Goal: Complete application form

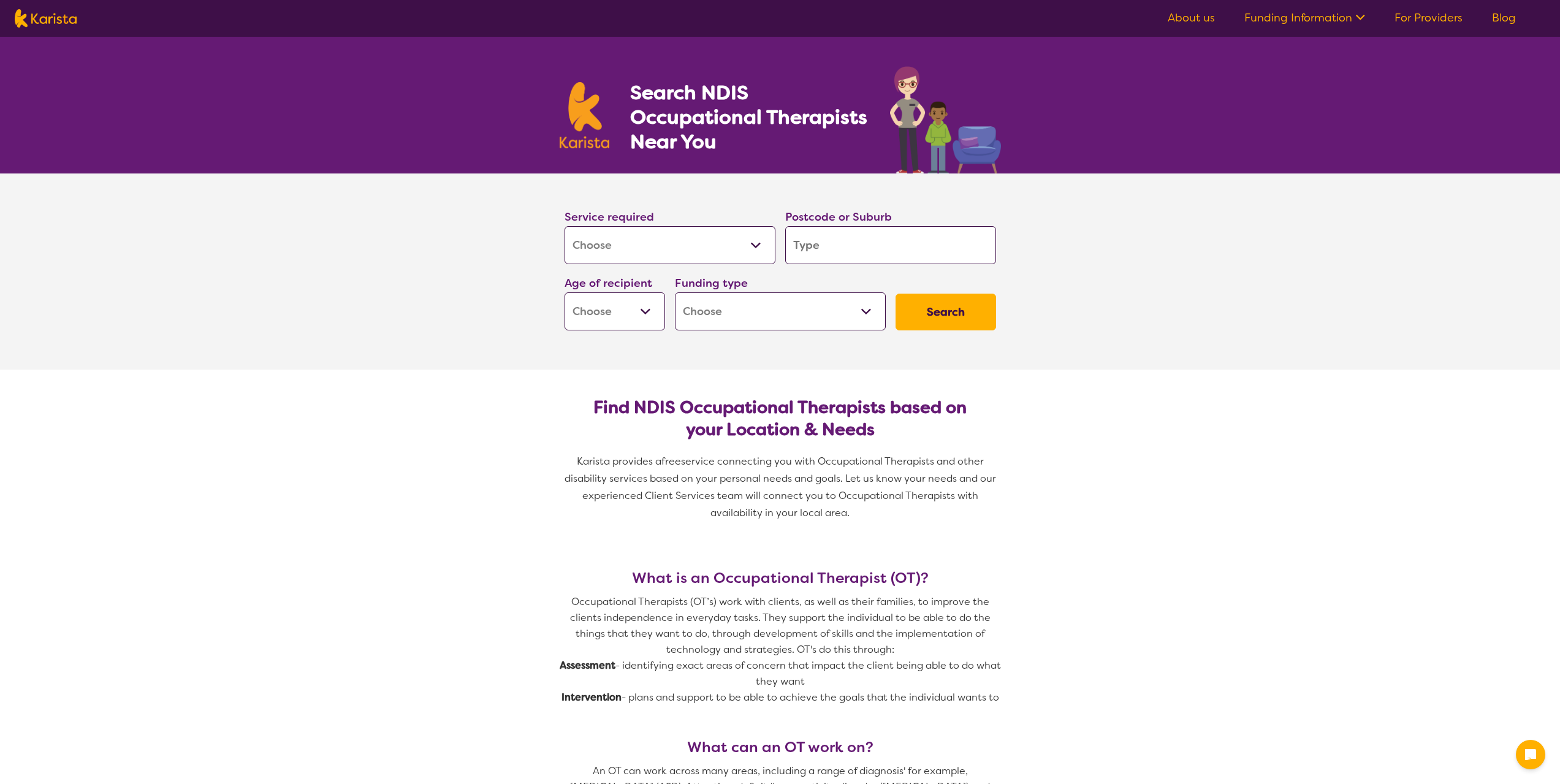
select select "[MEDICAL_DATA]"
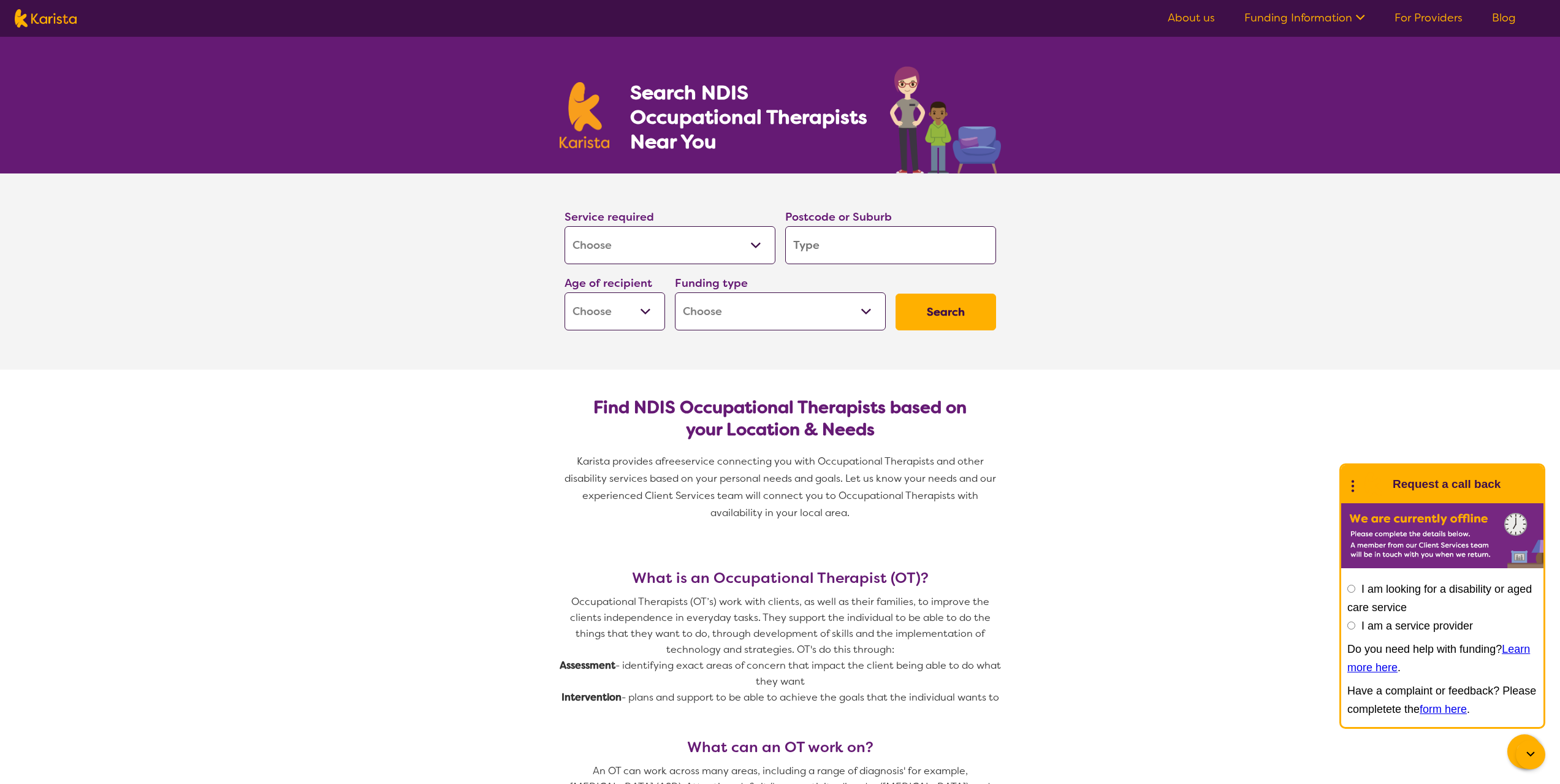
click at [760, 247] on select "Allied Health Assistant Assessment ([MEDICAL_DATA] or [MEDICAL_DATA]) Behaviour…" at bounding box center [670, 245] width 211 height 38
select select "Home Care Package Provider"
click at [565, 226] on select "Allied Health Assistant Assessment ([MEDICAL_DATA] or [MEDICAL_DATA]) Behaviour…" at bounding box center [670, 245] width 211 height 38
select select "Home Care Package Provider"
click at [846, 248] on input "search" at bounding box center [890, 245] width 211 height 38
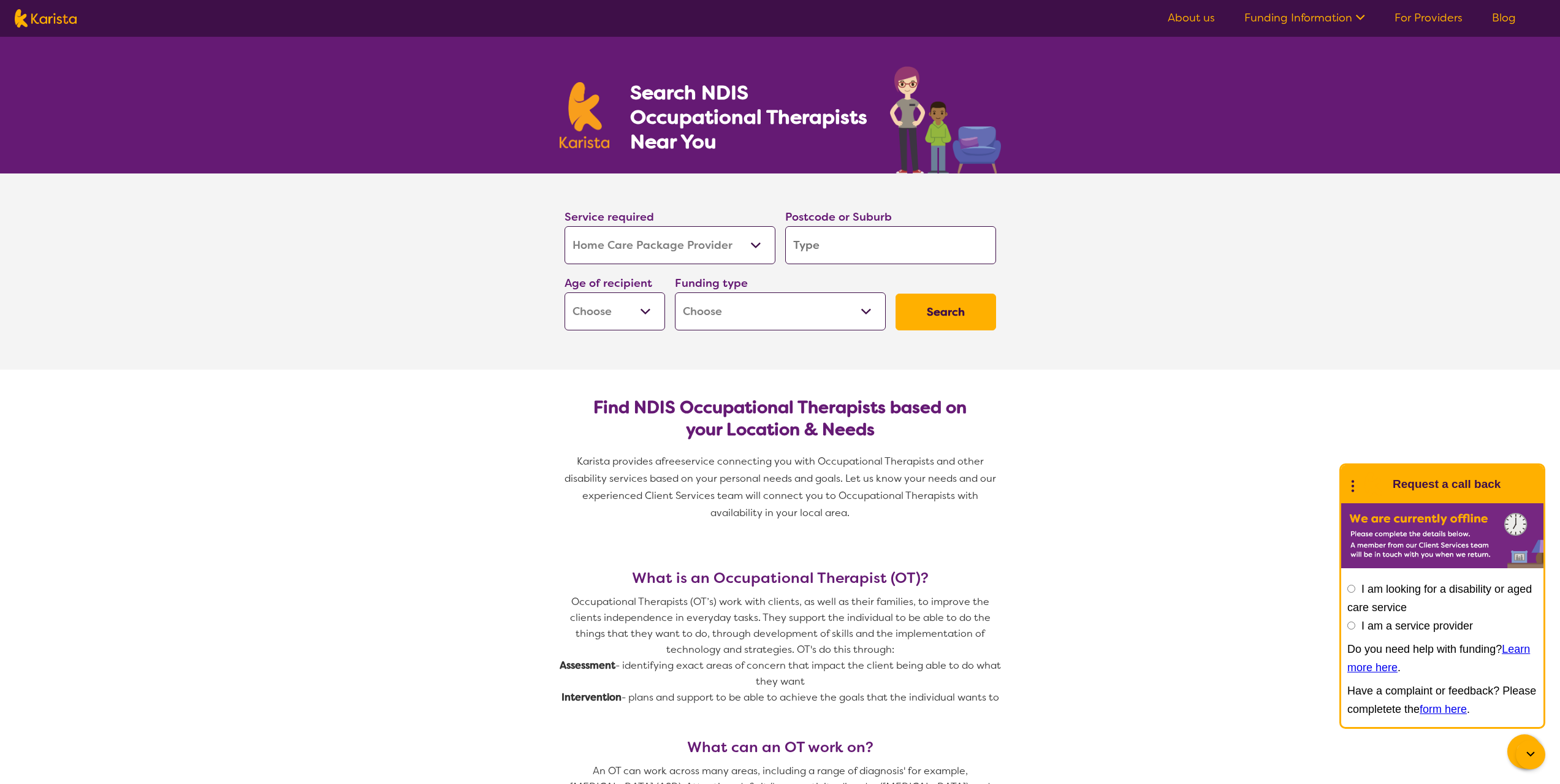
type input "4313"
click at [646, 312] on select "Early Childhood - 0 to 9 Child - 10 to 11 Adolescent - 12 to 17 Adult - 18 to 6…" at bounding box center [615, 312] width 100 height 38
select select "AG"
click at [565, 293] on select "Early Childhood - 0 to 9 Child - 10 to 11 Adolescent - 12 to 17 Adult - 18 to 6…" at bounding box center [615, 312] width 100 height 38
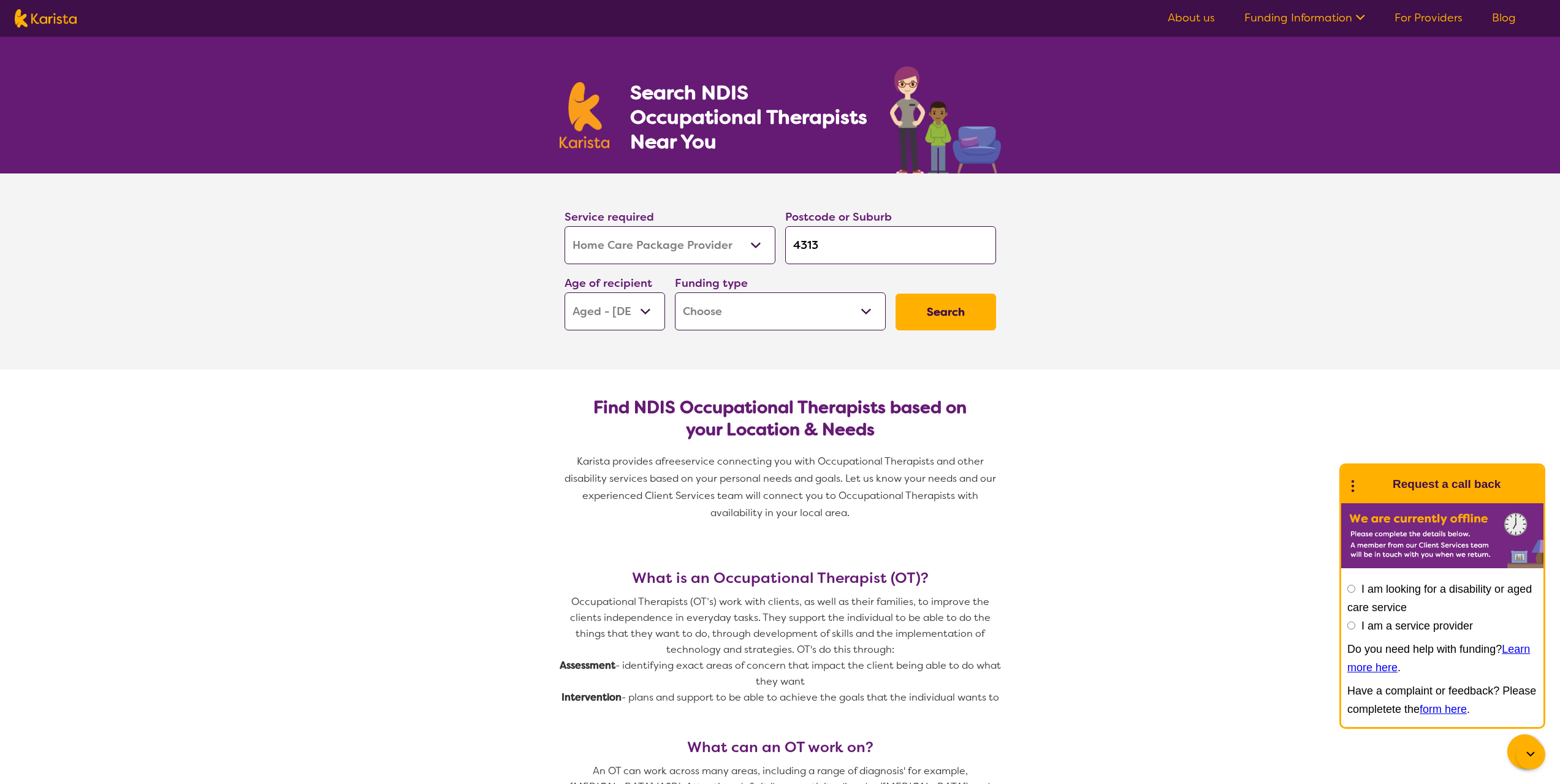
select select "AG"
click at [869, 314] on select "Home Care Package - Level 1 Home Care Package - Level 2 Home Care Package - Lev…" at bounding box center [780, 312] width 211 height 38
select select "HCP2"
click at [675, 293] on select "Home Care Package - Level 1 Home Care Package - Level 2 Home Care Package - Lev…" at bounding box center [780, 312] width 211 height 38
select select "HCP2"
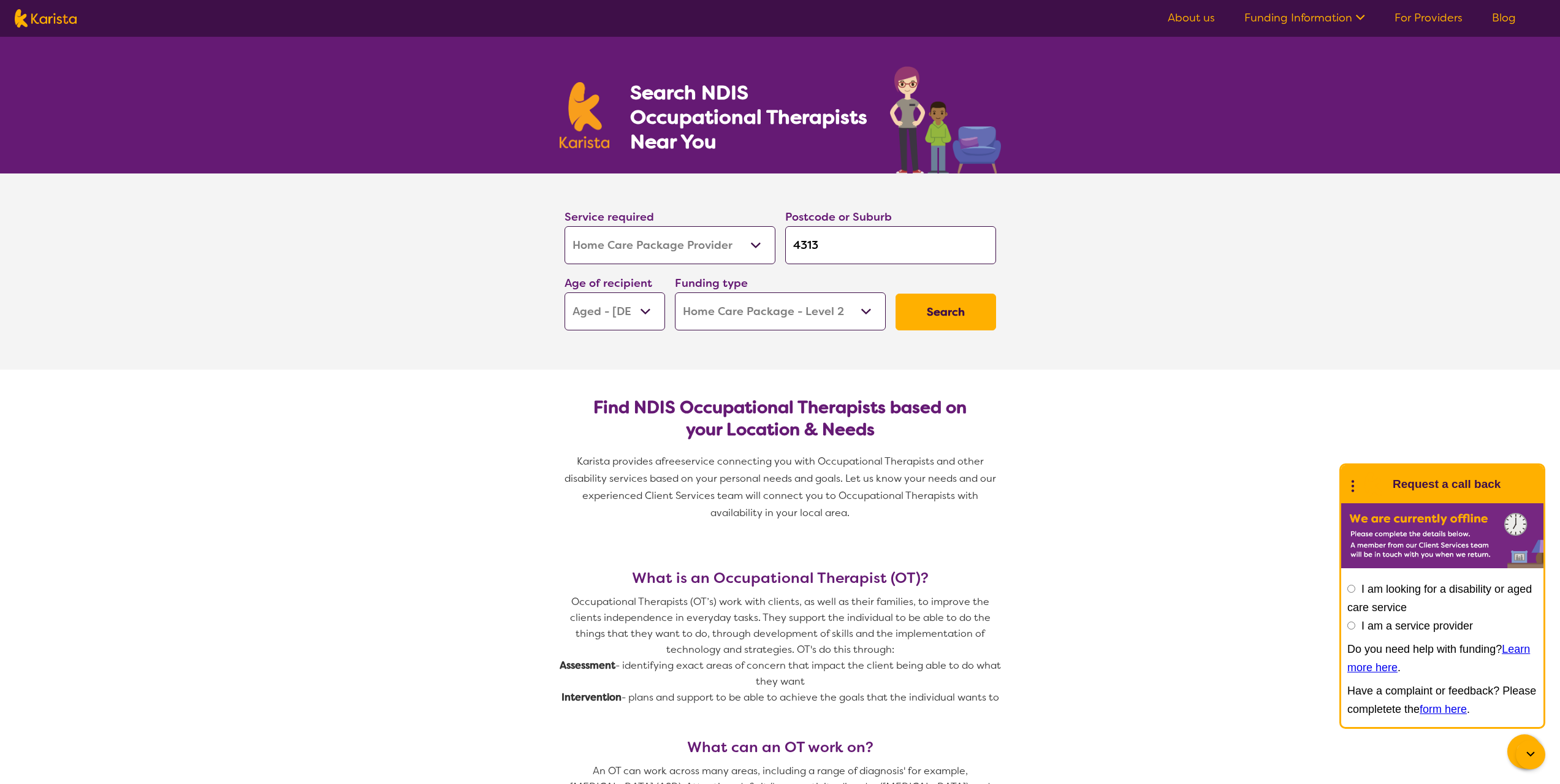
click at [943, 309] on button "Search" at bounding box center [946, 312] width 100 height 37
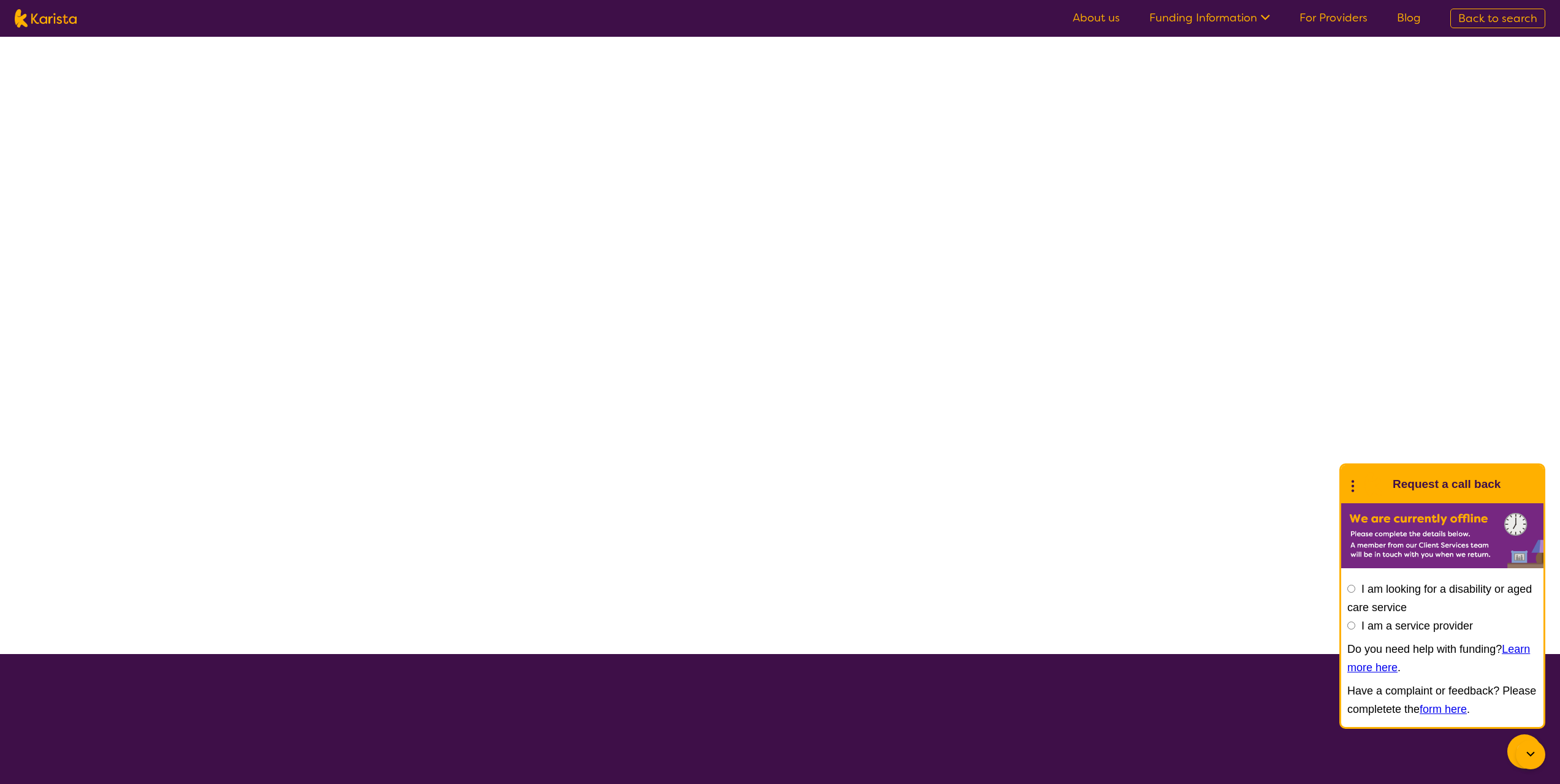
select select "Home Care Package Provider"
select select "AG"
select select "HCP2"
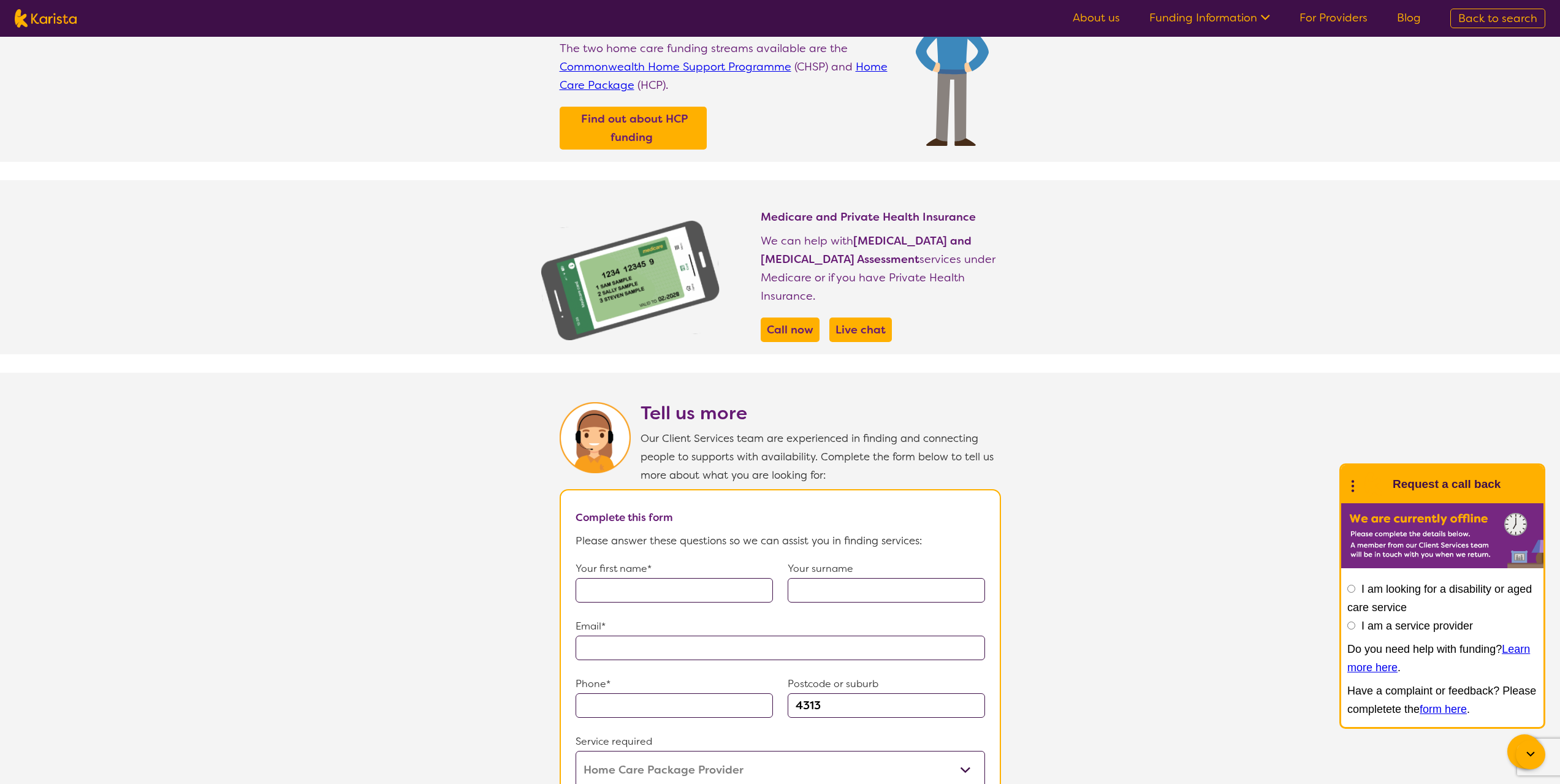
scroll to position [491, 0]
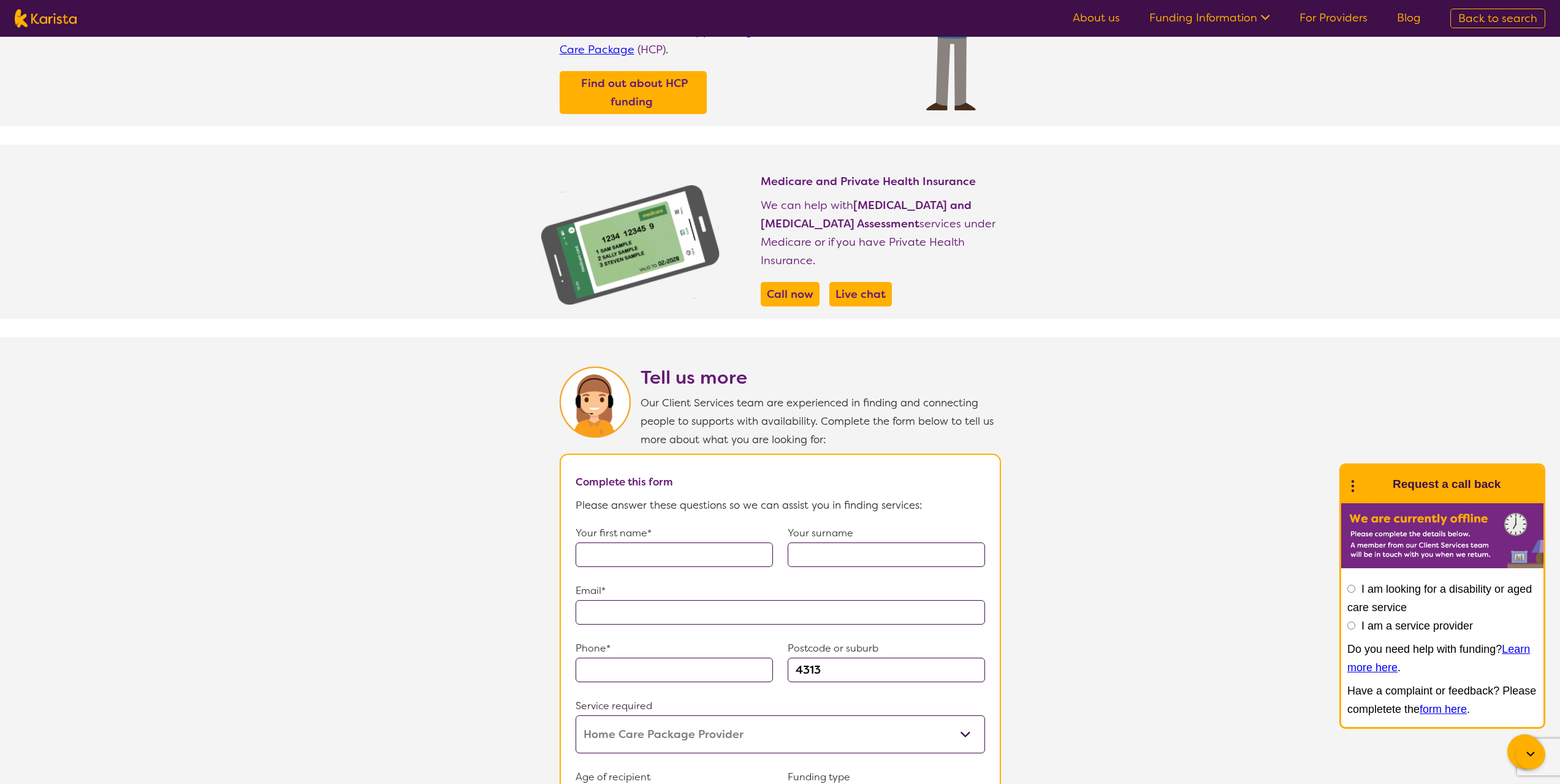
click at [628, 543] on input "text" at bounding box center [674, 555] width 197 height 24
type input "Bill"
type input "[PERSON_NAME]"
type input "**********"
type input "0459533528"
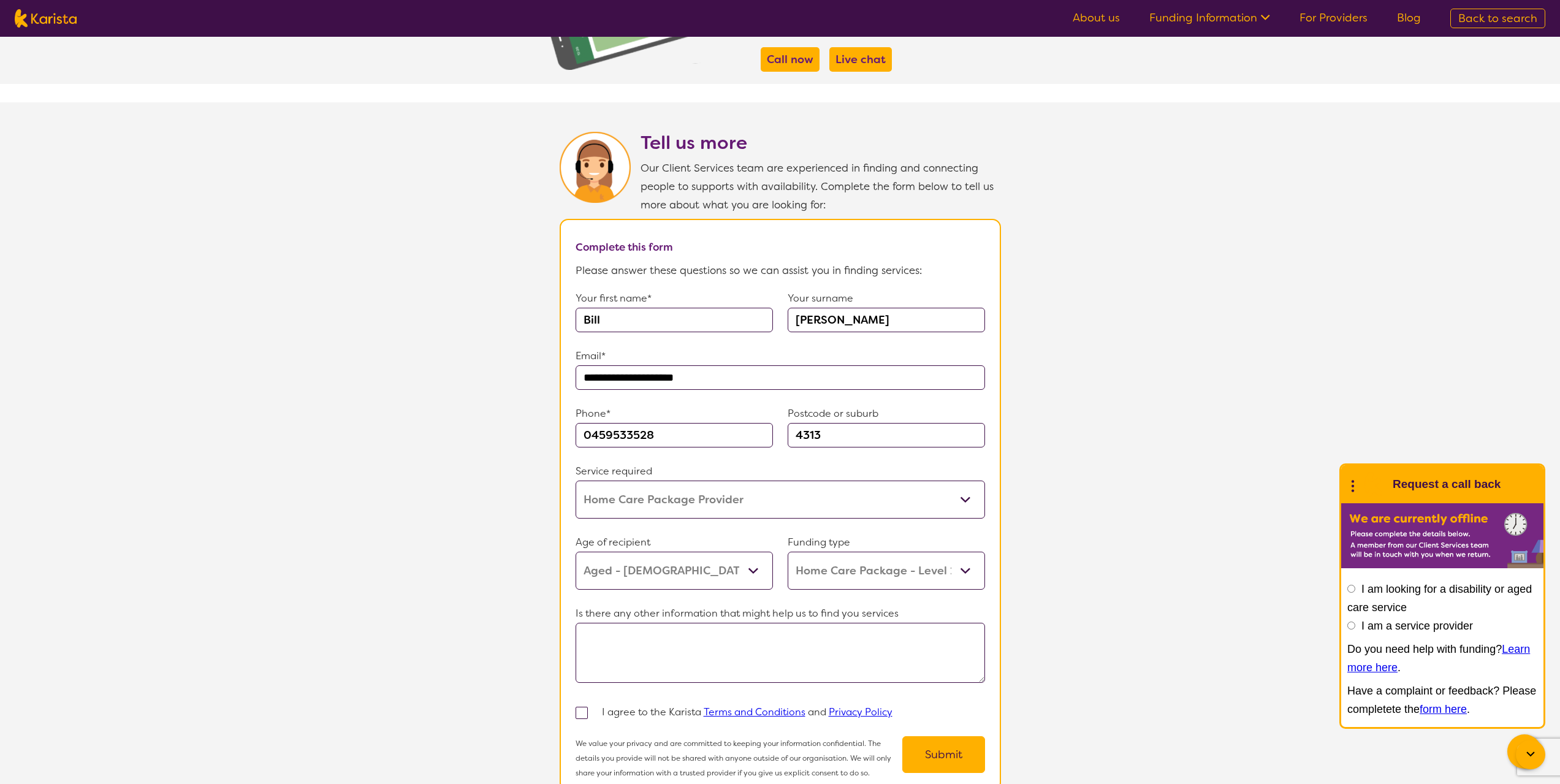
scroll to position [736, 0]
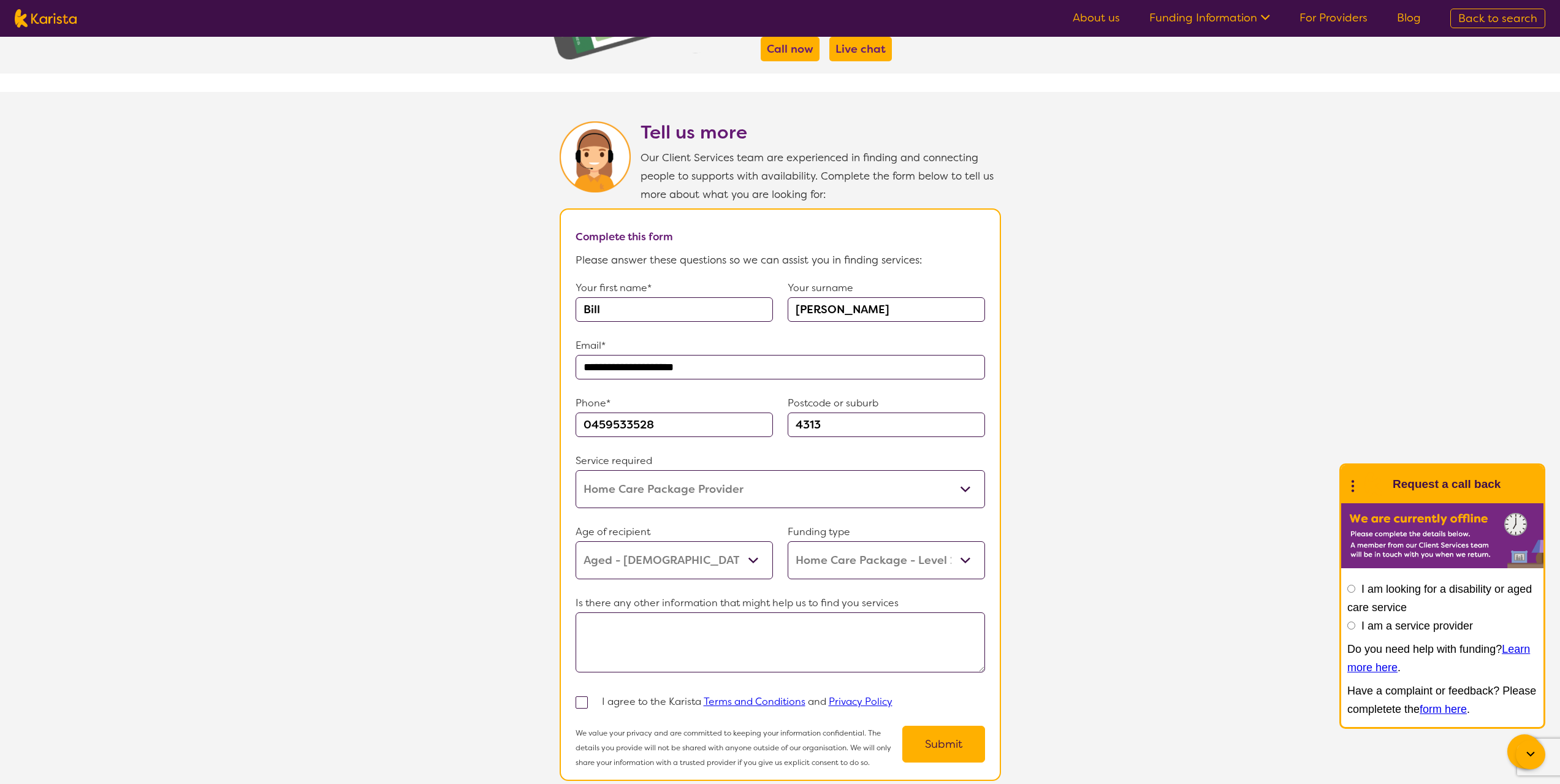
click at [600, 620] on textarea at bounding box center [780, 642] width 409 height 60
type textarea "we are looking for bathroom modification"
drag, startPoint x: 584, startPoint y: 693, endPoint x: 623, endPoint y: 710, distance: 42.5
click at [588, 697] on span at bounding box center [581, 703] width 12 height 12
click at [594, 697] on input "checkbox" at bounding box center [598, 701] width 8 height 8
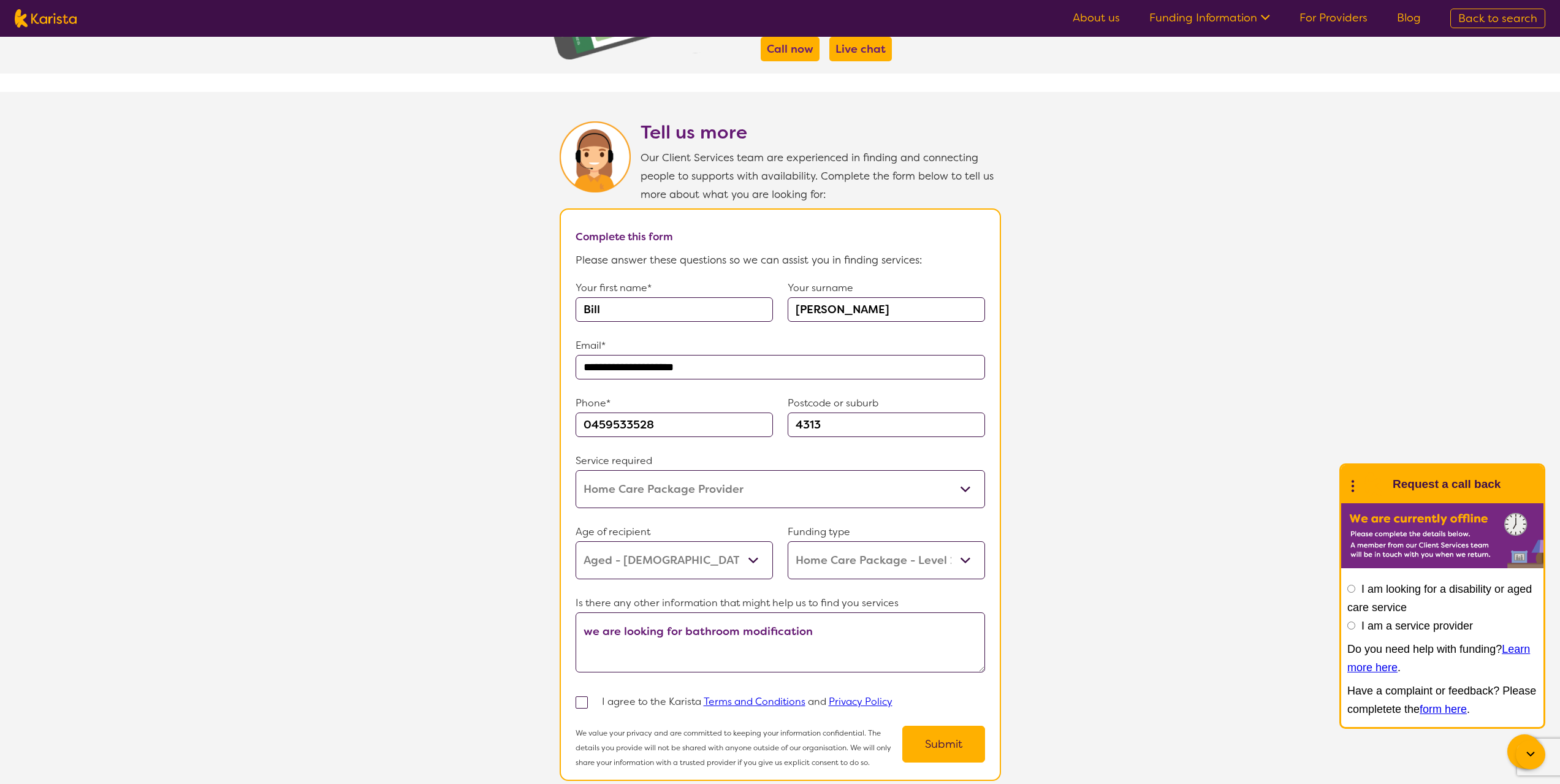
checkbox input "true"
click at [948, 737] on button "Submit" at bounding box center [944, 744] width 83 height 37
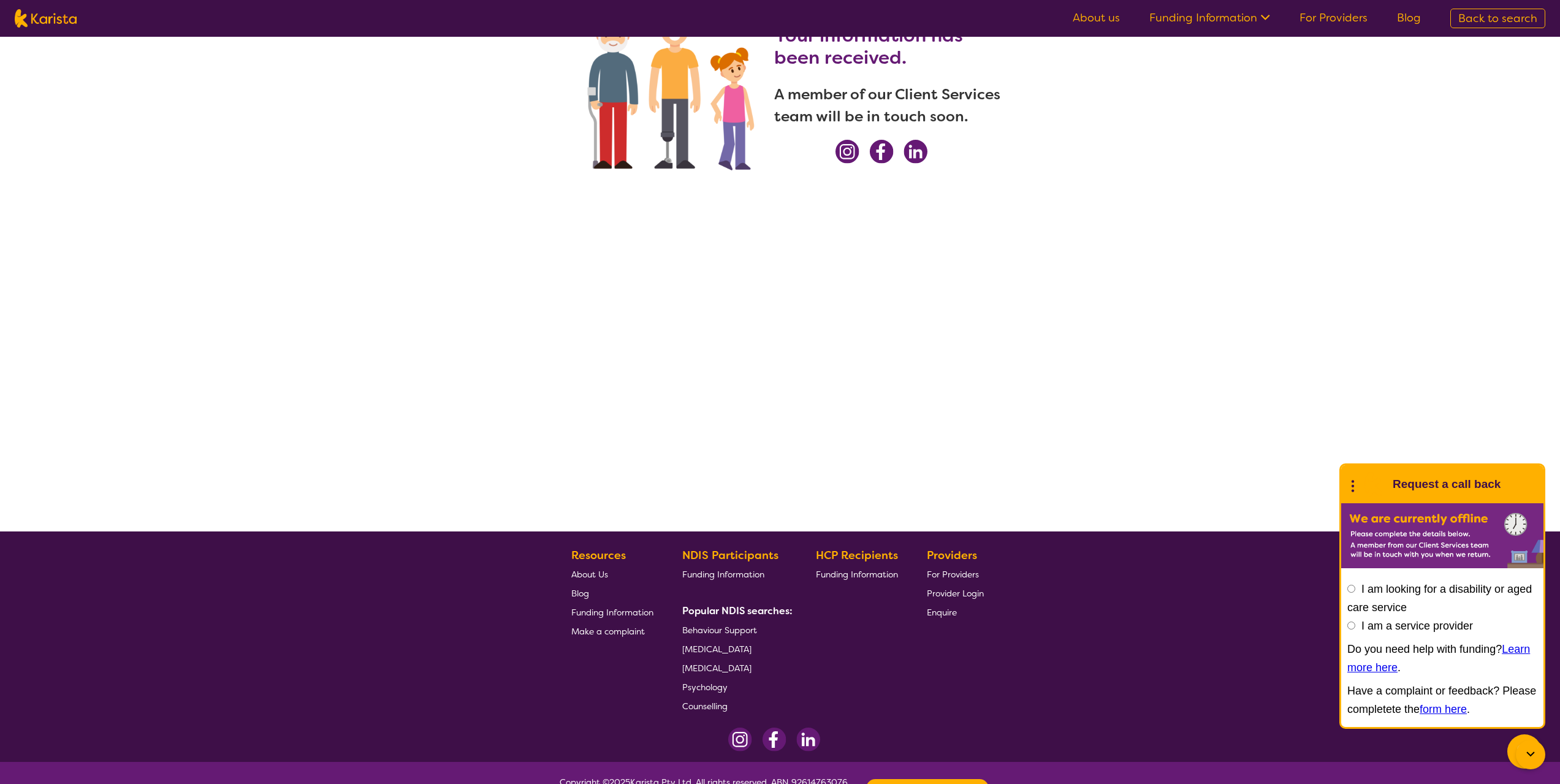
scroll to position [165, 0]
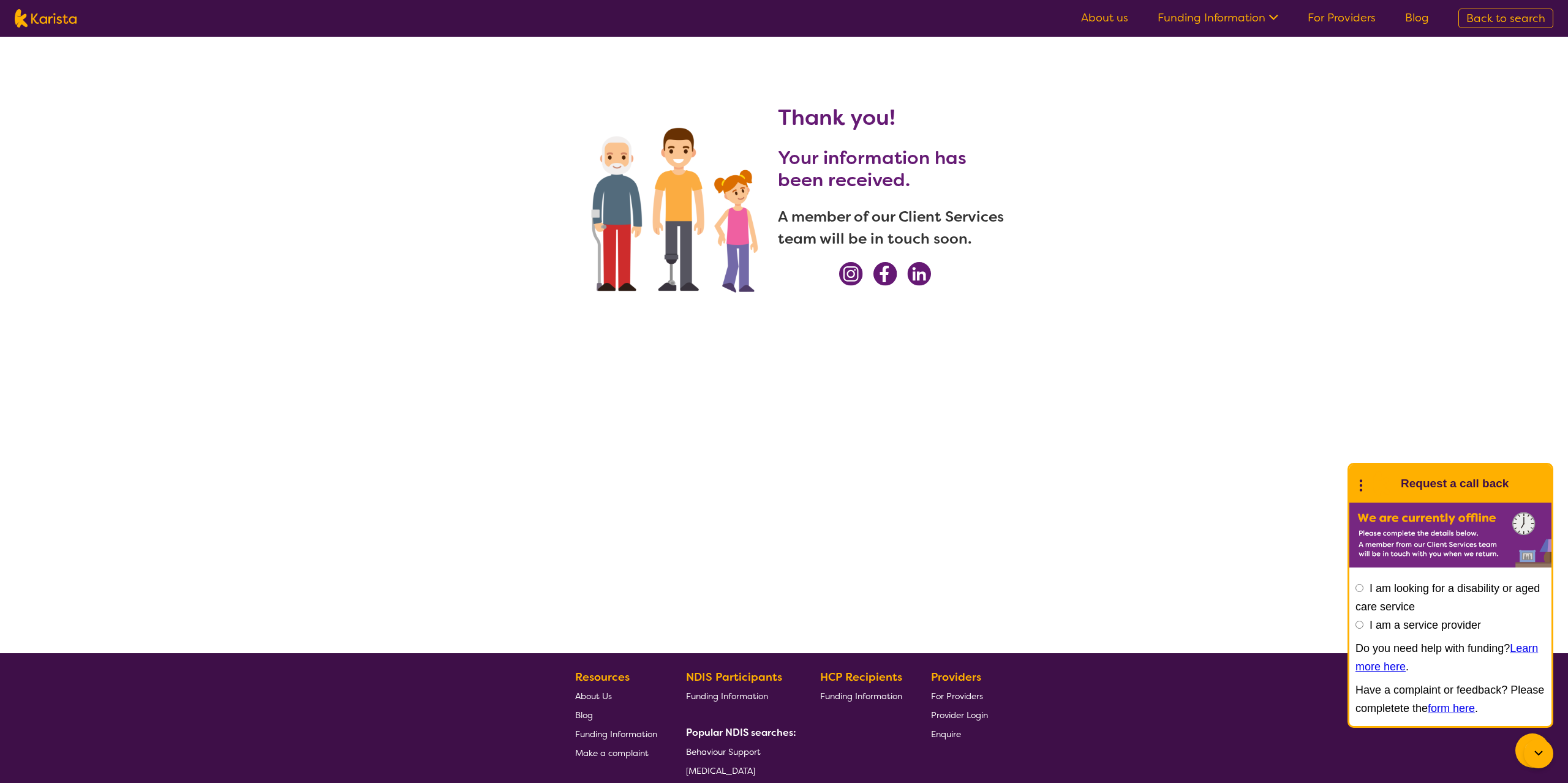
select select "[MEDICAL_DATA]"
select select "AG"
select select "[MEDICAL_DATA]"
select select "AG"
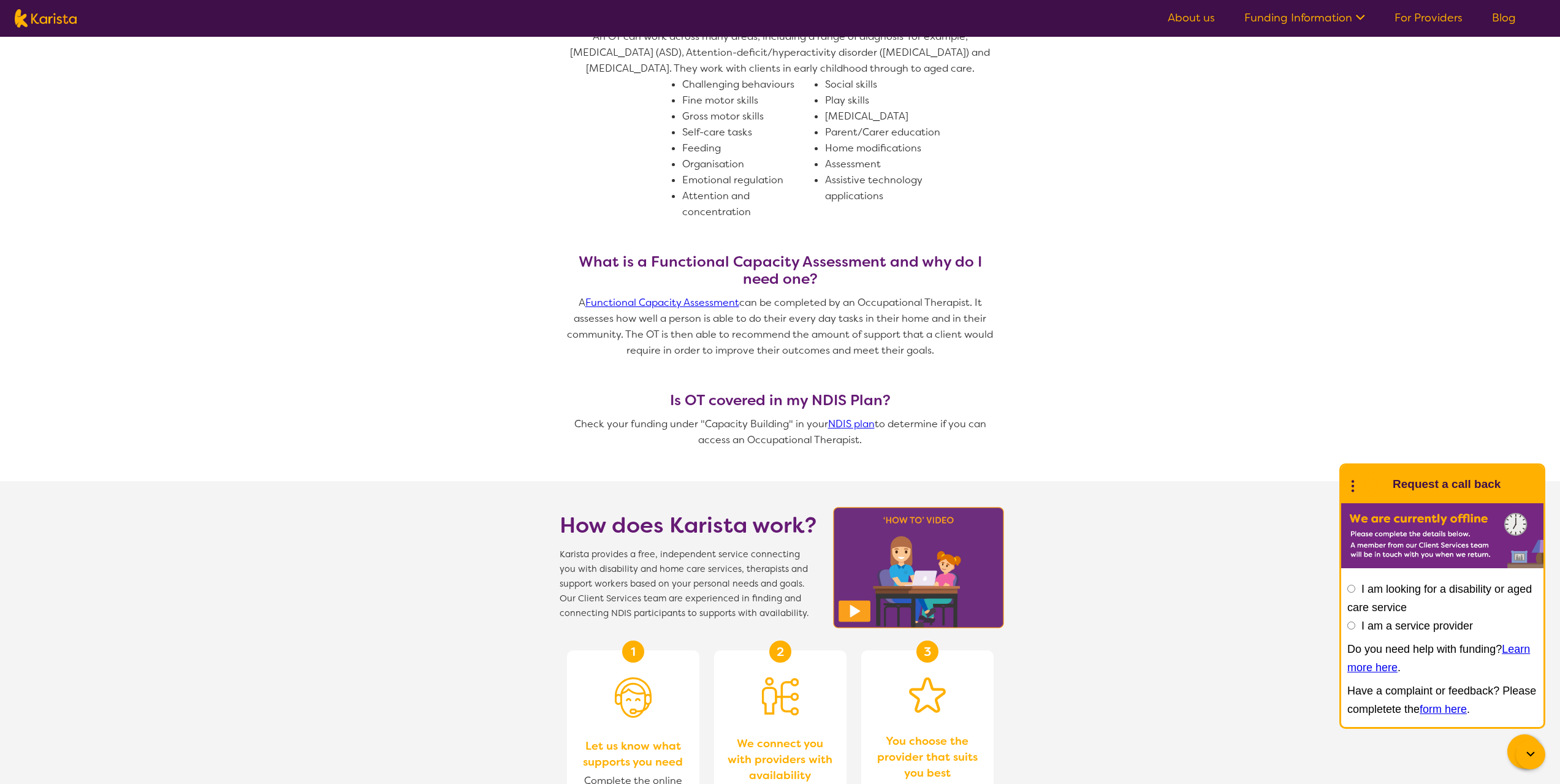
scroll to position [736, 0]
